Goal: Check status

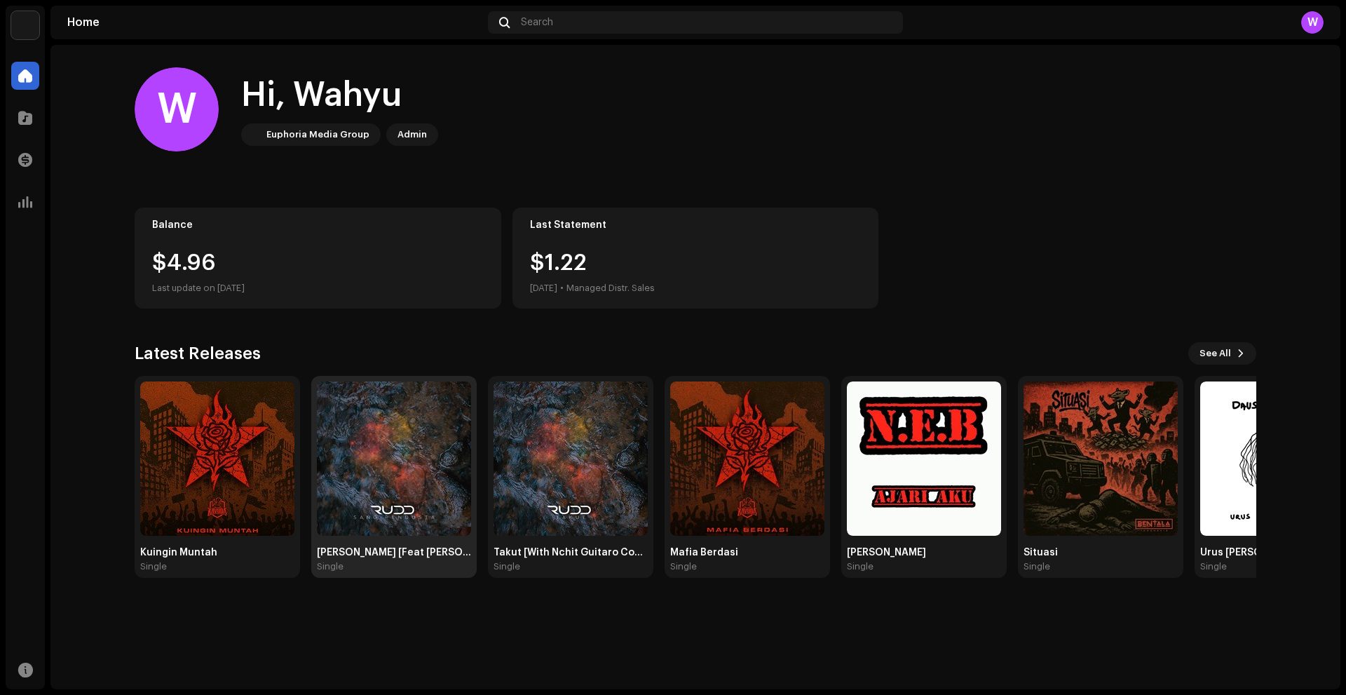
click at [391, 464] on img at bounding box center [394, 458] width 154 height 154
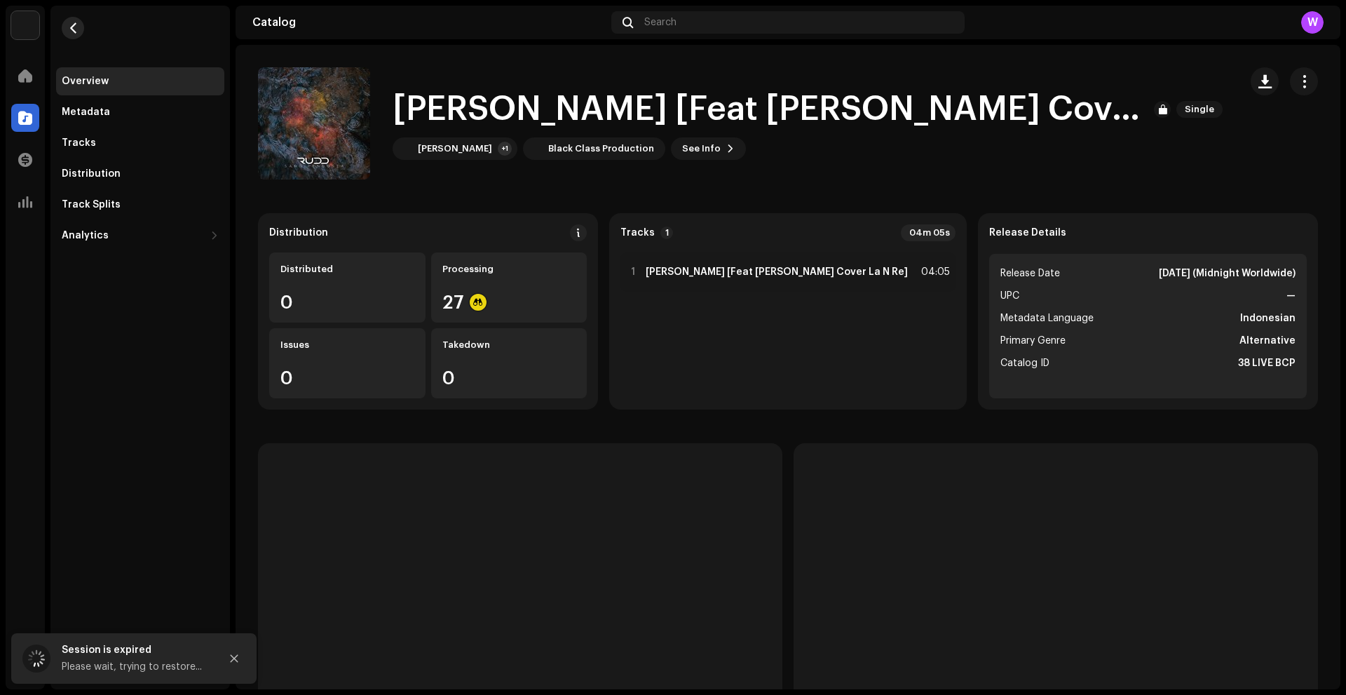
click at [76, 32] on span "button" at bounding box center [73, 27] width 11 height 11
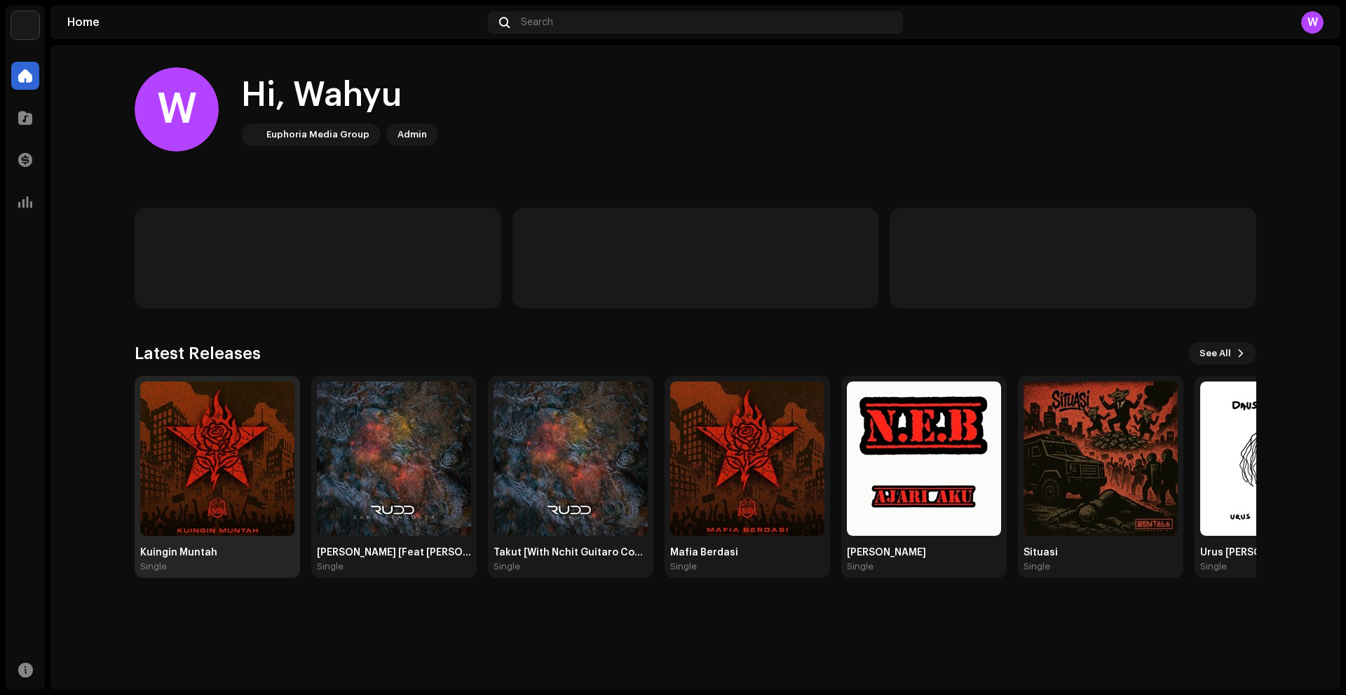
click at [212, 456] on img at bounding box center [217, 458] width 154 height 154
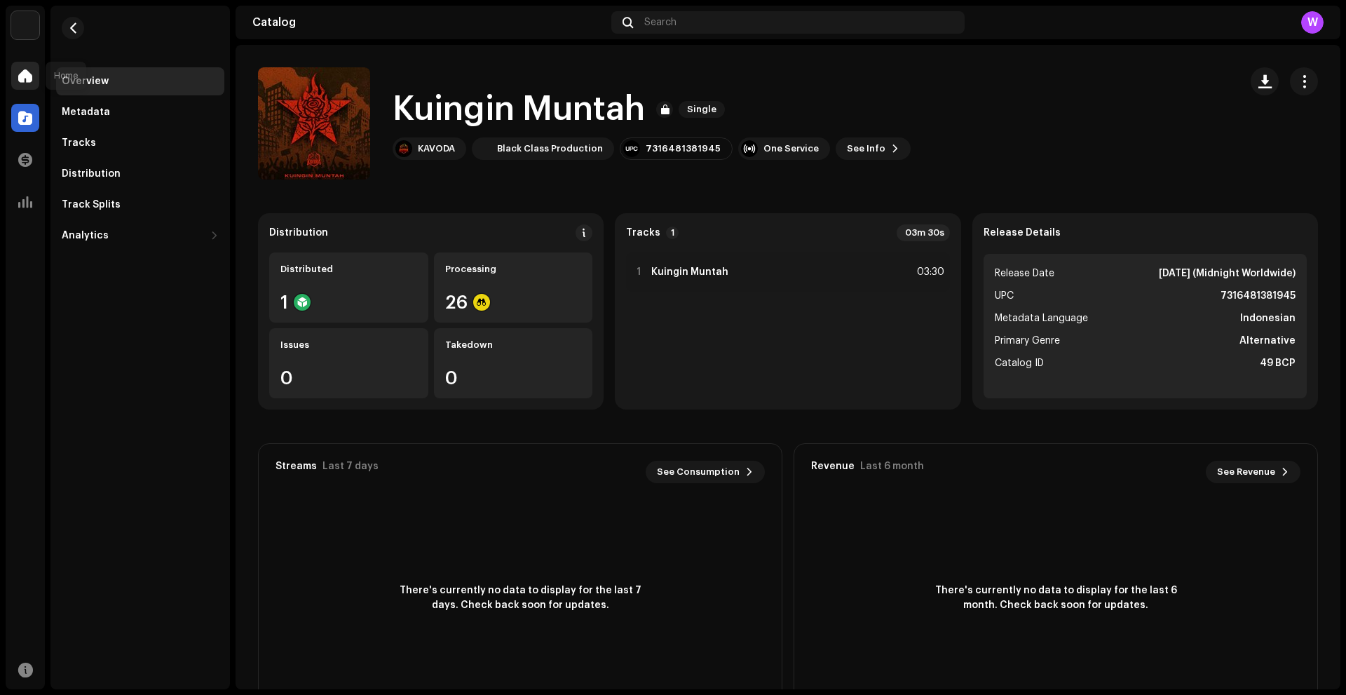
click at [30, 81] on span at bounding box center [25, 75] width 14 height 11
